Goal: Task Accomplishment & Management: Manage account settings

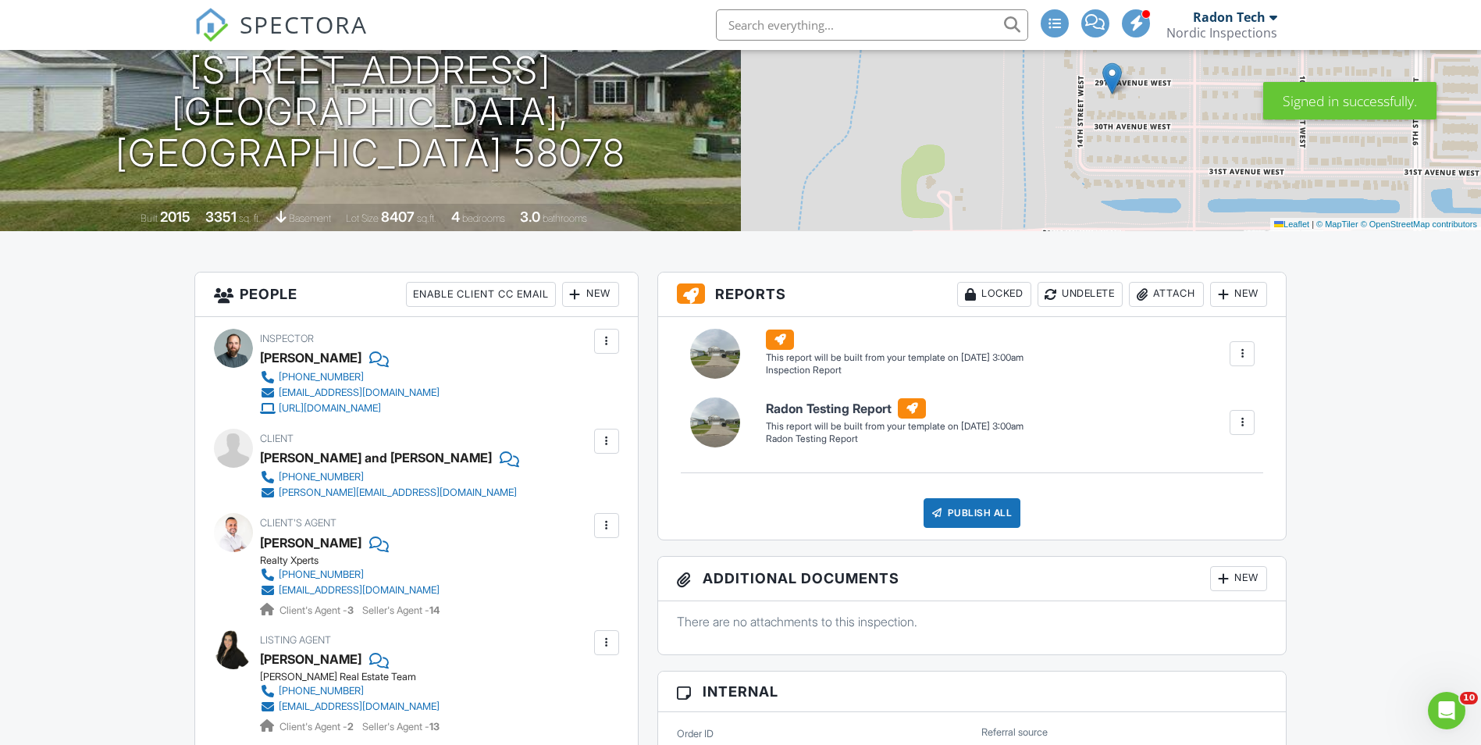
click at [602, 446] on div at bounding box center [607, 441] width 16 height 16
click at [569, 479] on li "Edit" at bounding box center [570, 488] width 80 height 39
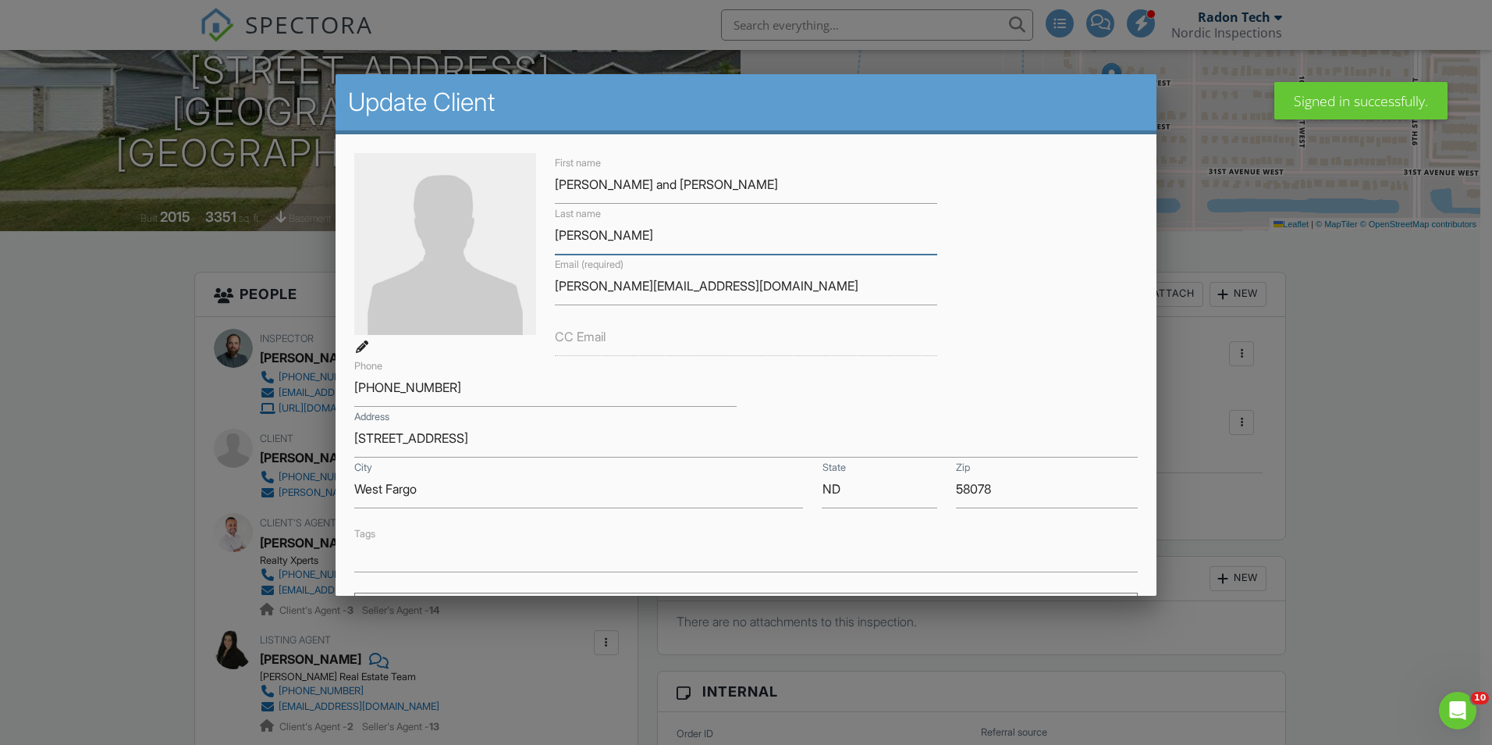
click at [619, 240] on input "[PERSON_NAME]" at bounding box center [746, 235] width 382 height 38
click at [635, 186] on input "[PERSON_NAME] and [PERSON_NAME]" at bounding box center [746, 184] width 382 height 38
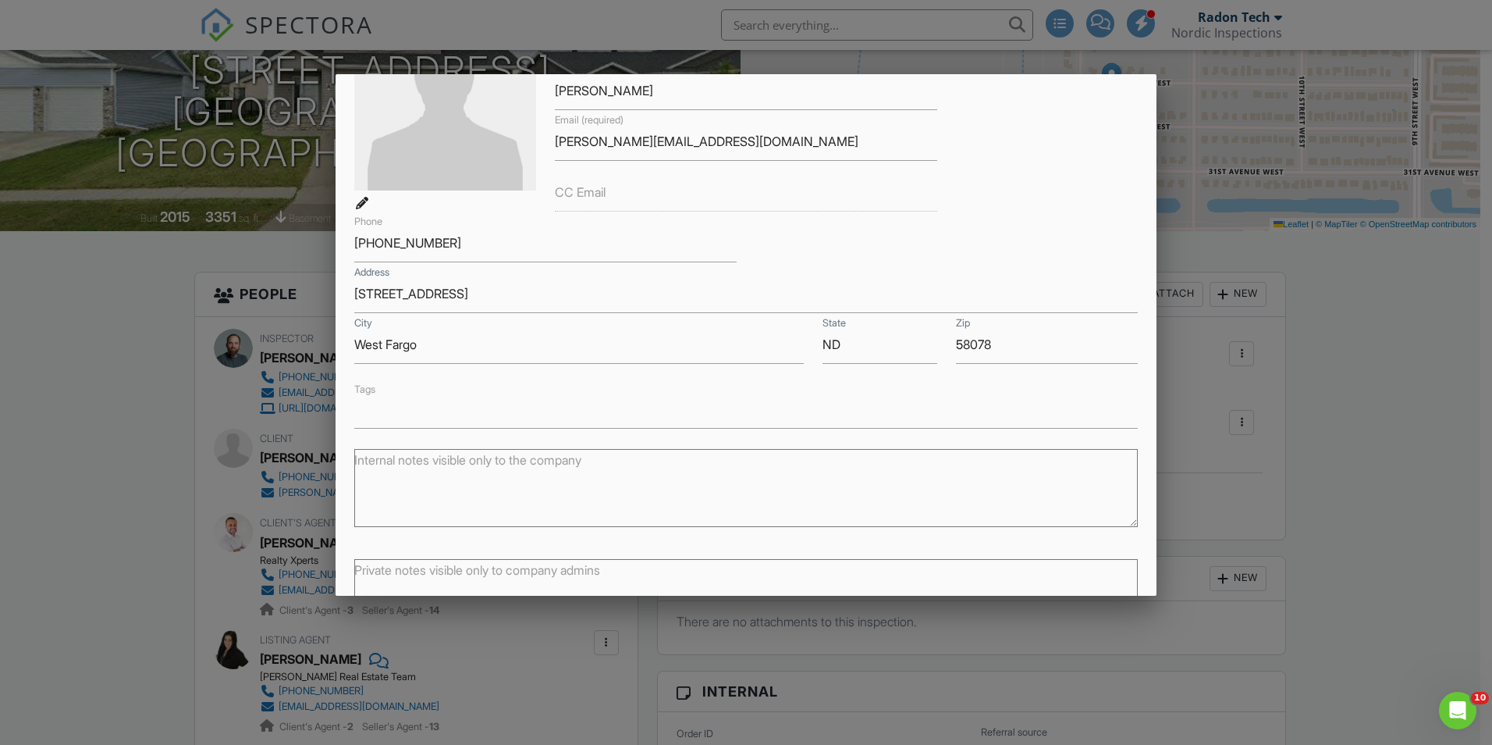
scroll to position [256, 0]
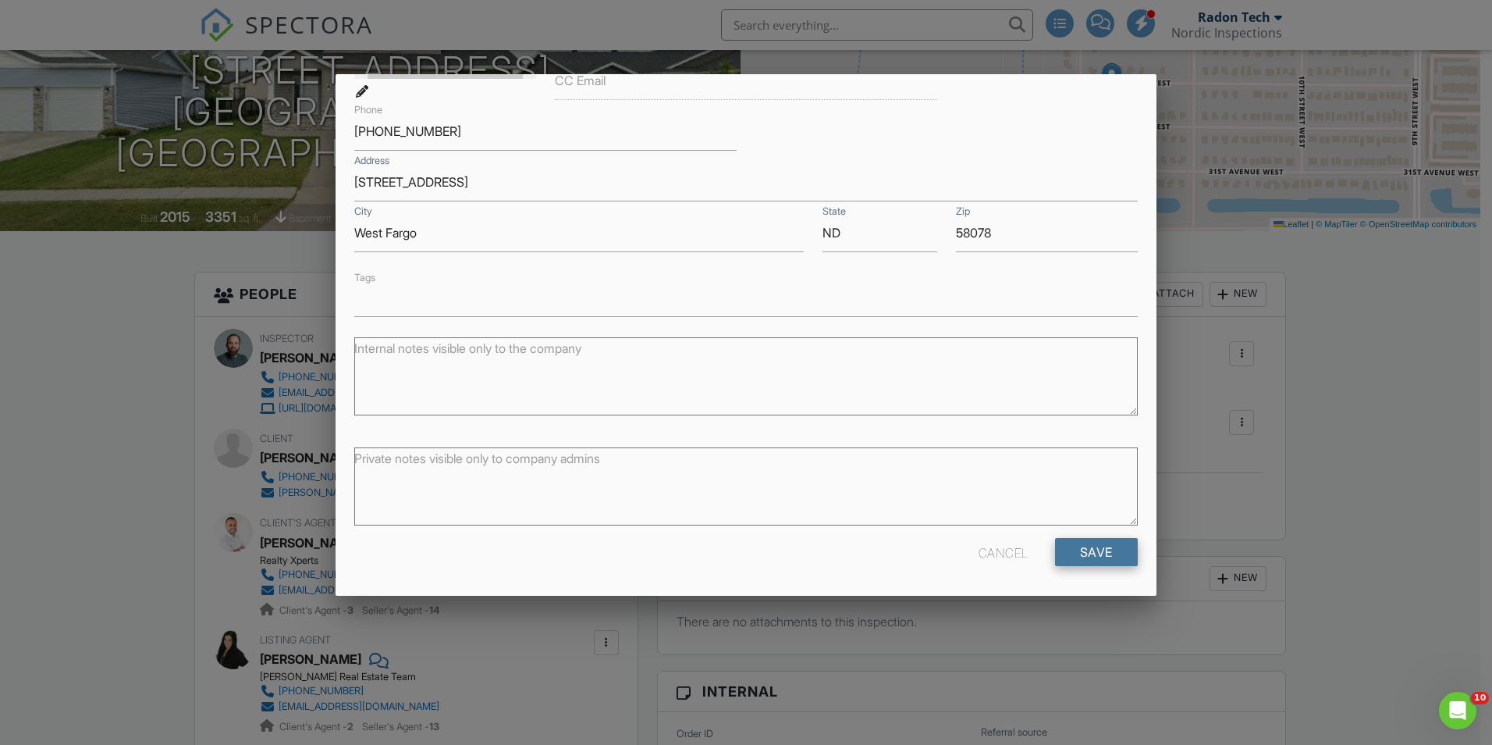
type input "[PERSON_NAME] & [PERSON_NAME]"
click at [1083, 548] on input "Save" at bounding box center [1096, 552] width 83 height 28
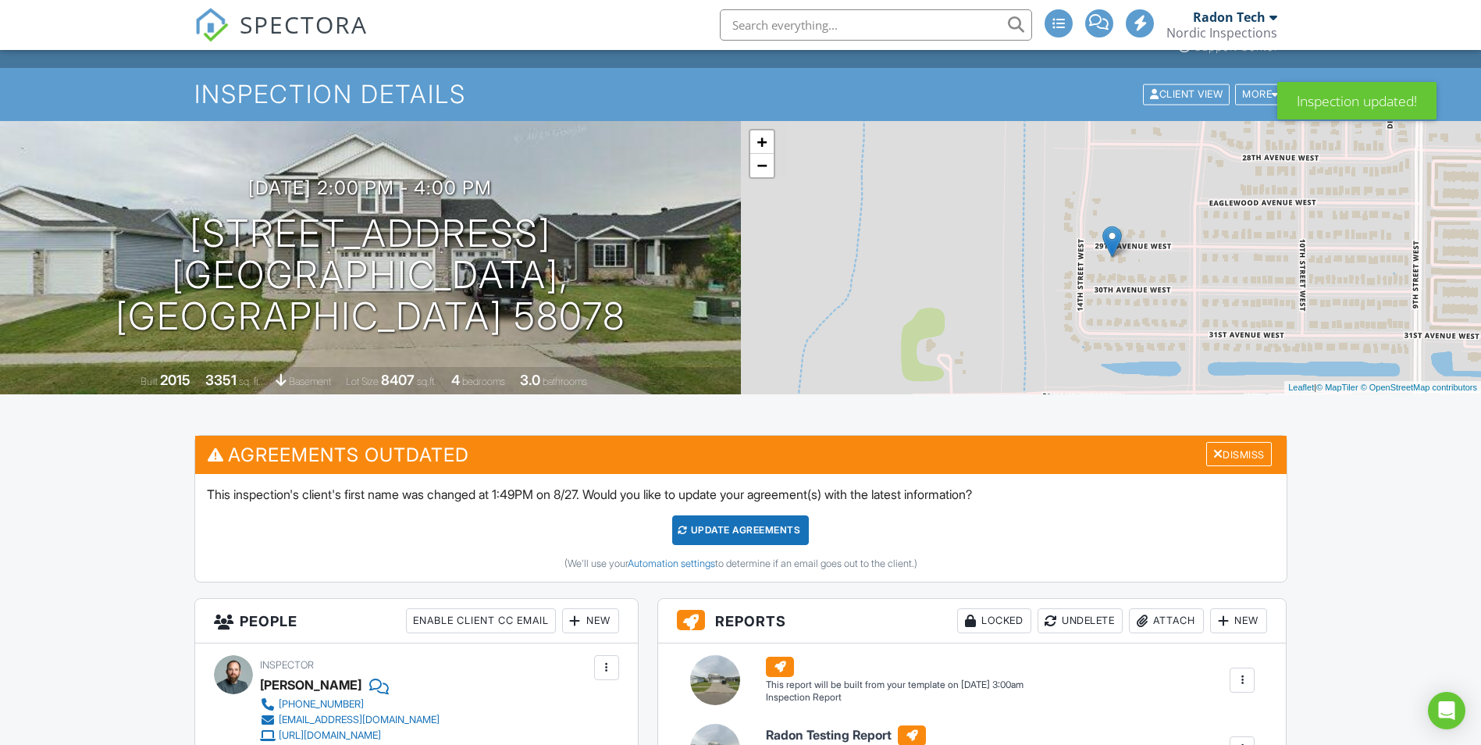
scroll to position [234, 0]
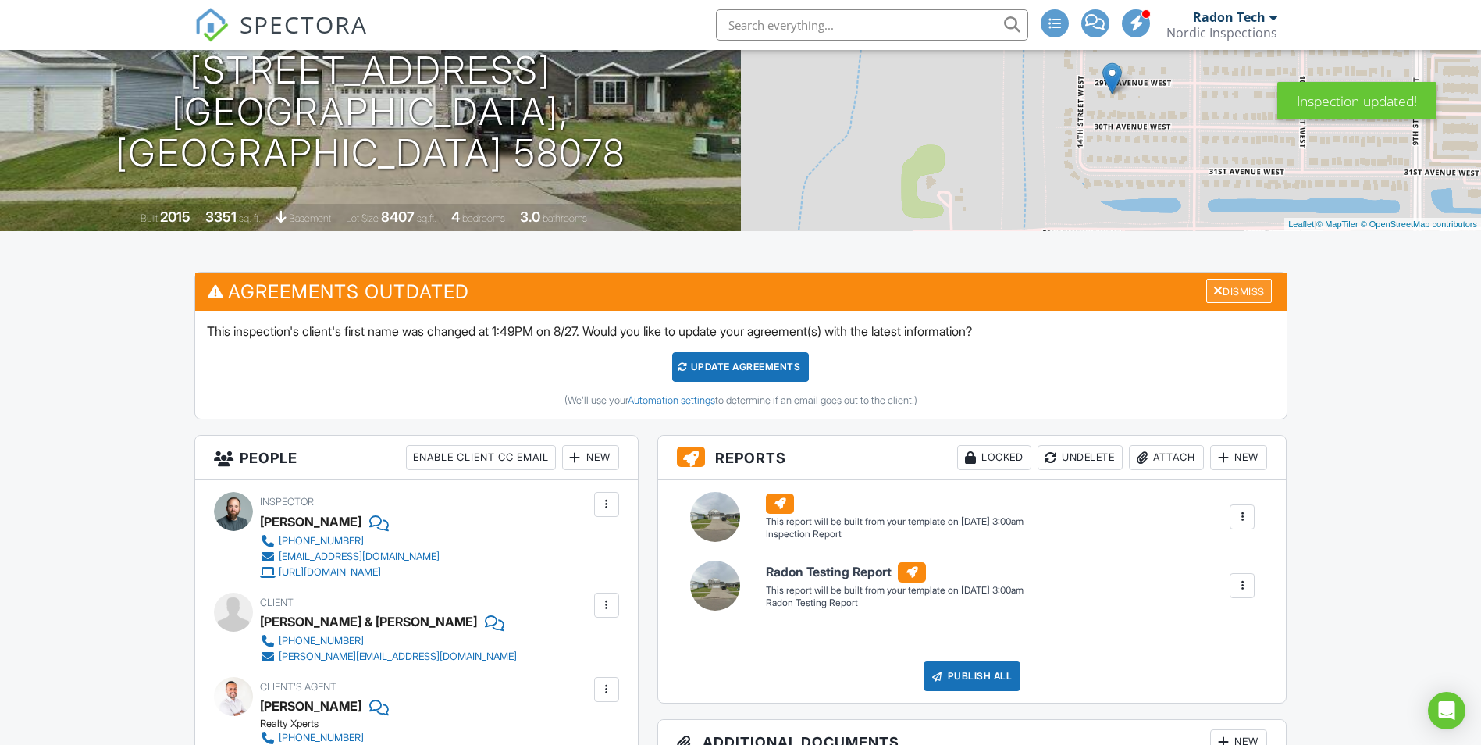
click at [1215, 286] on div at bounding box center [1218, 290] width 10 height 12
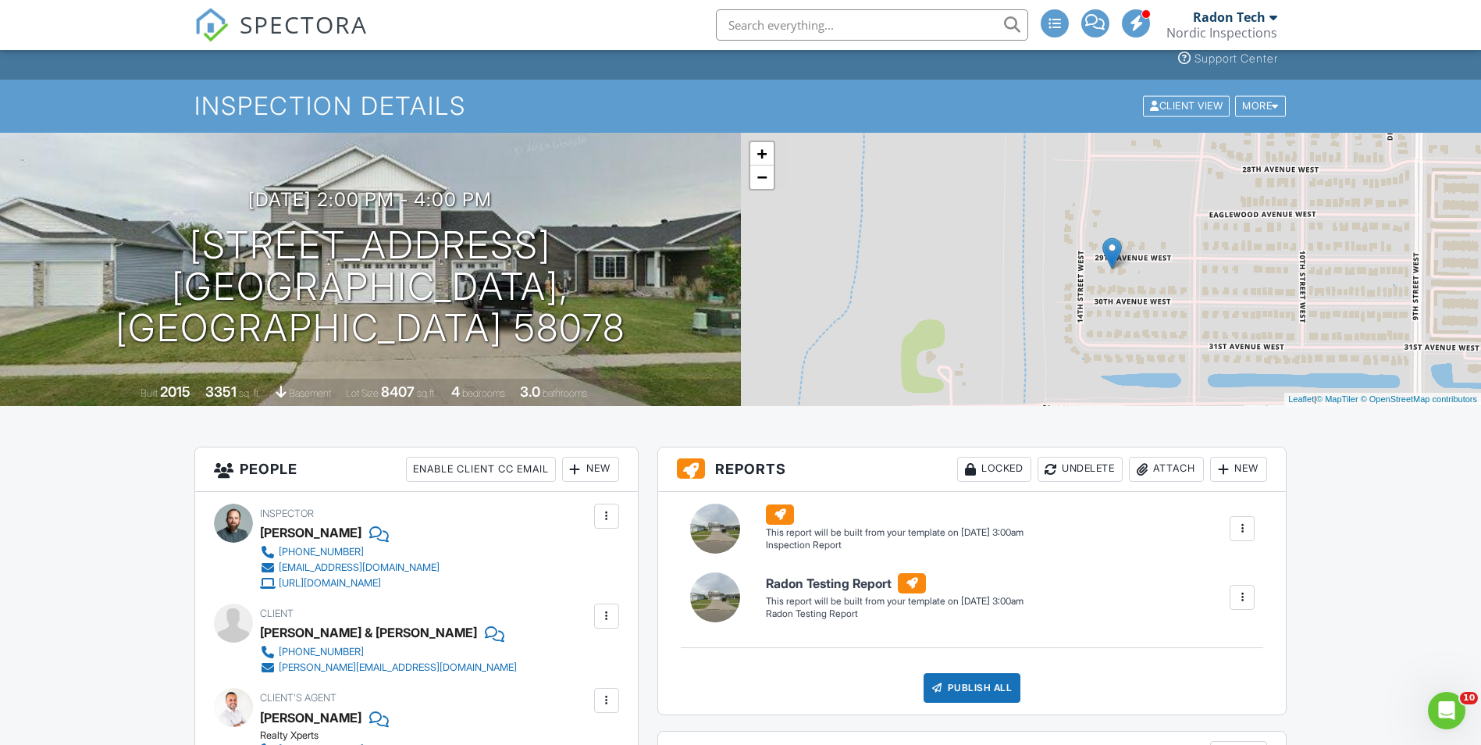
scroll to position [0, 0]
